Goal: Navigation & Orientation: Find specific page/section

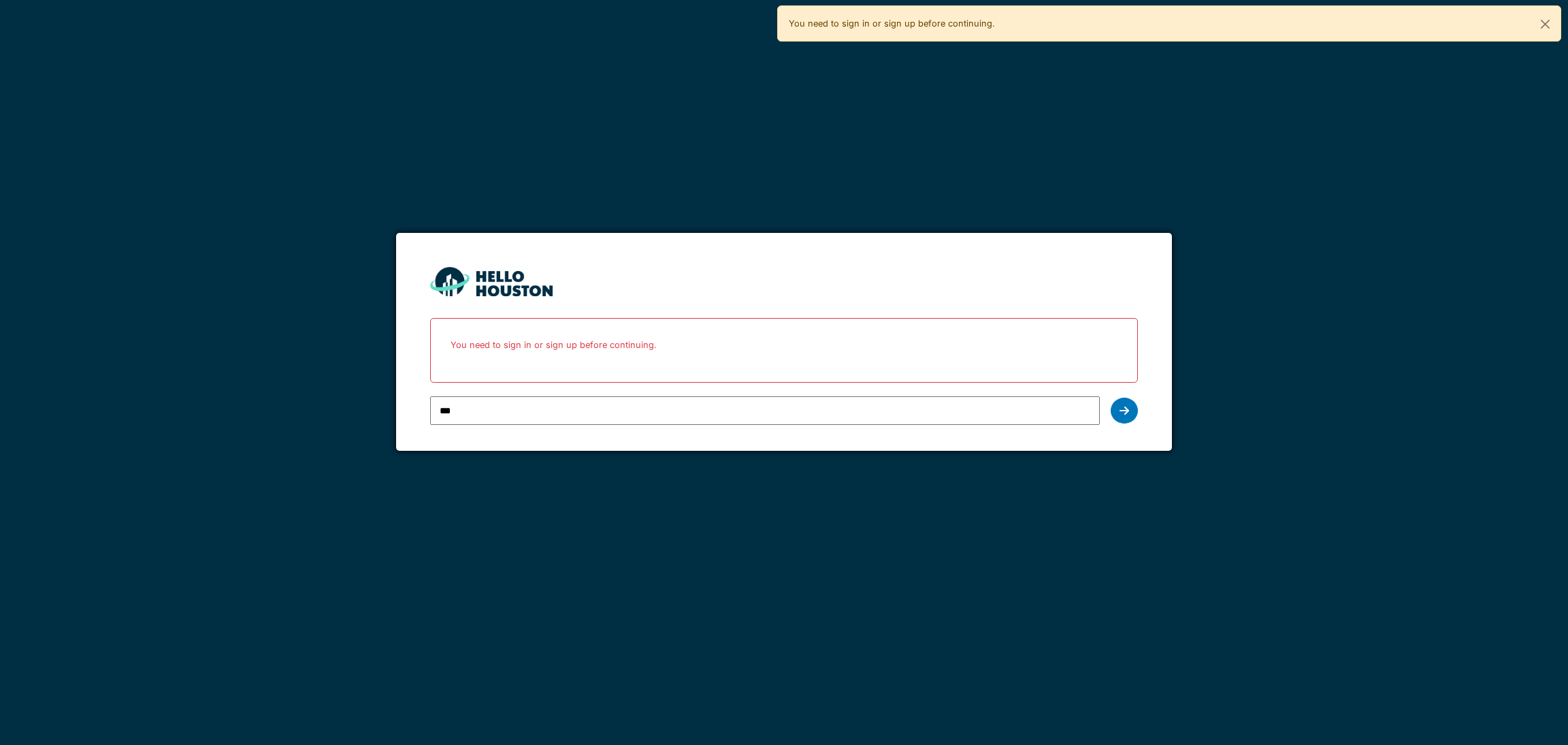
type input "**********"
click at [1128, 414] on icon at bounding box center [1124, 410] width 10 height 11
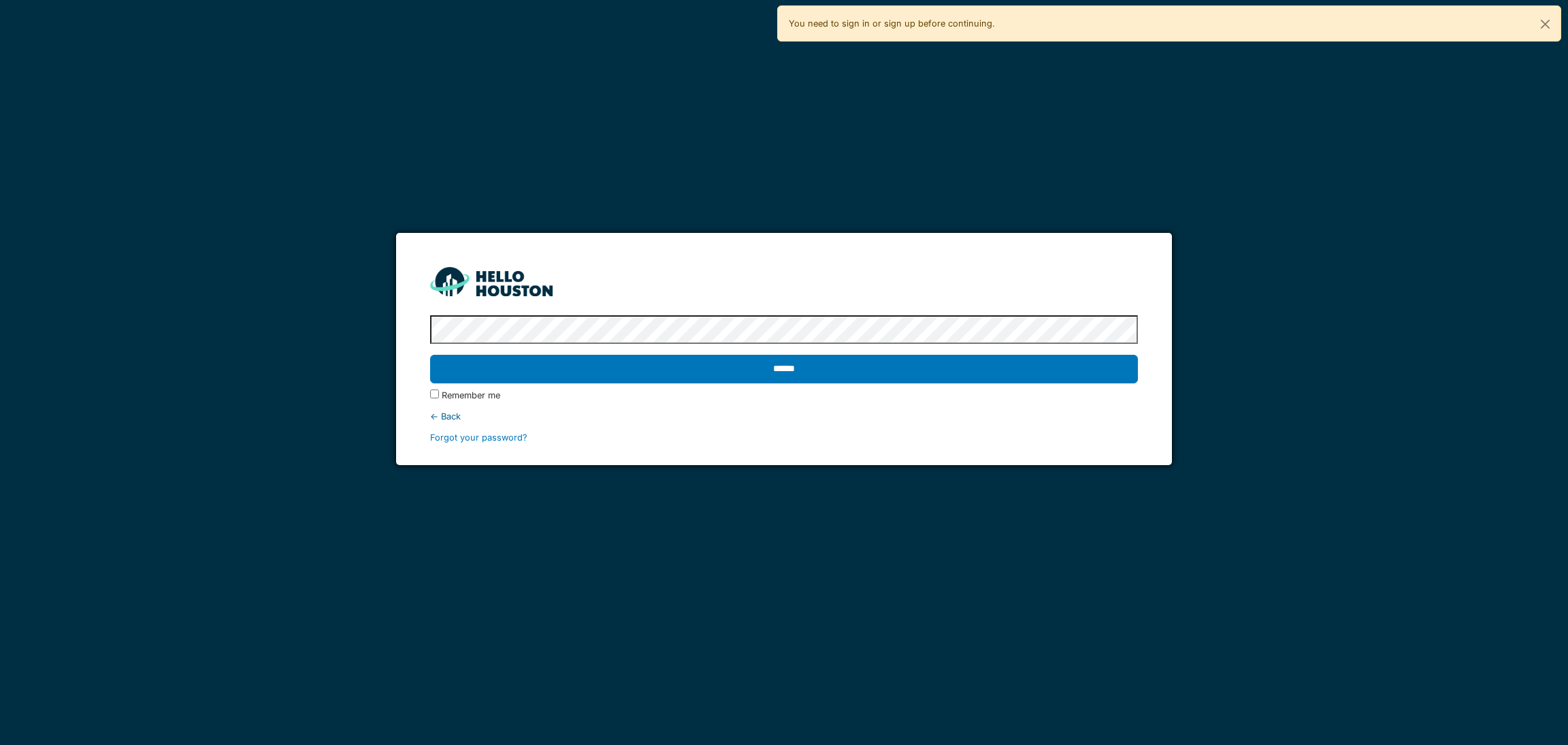
click at [430, 354] on input "******" at bounding box center [784, 369] width 707 height 28
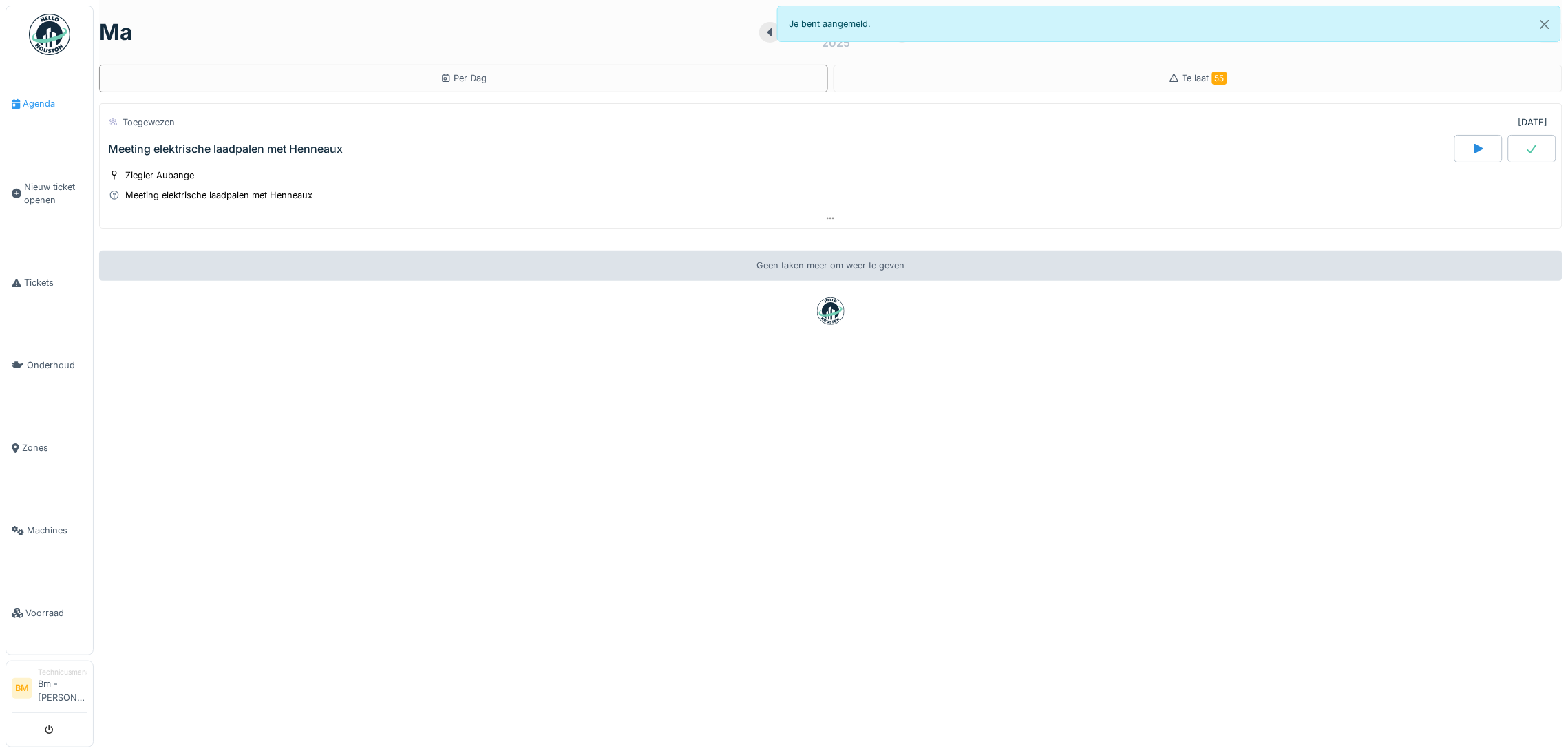
click at [47, 101] on span "Agenda" at bounding box center [55, 104] width 64 height 13
